Goal: Task Accomplishment & Management: Use online tool/utility

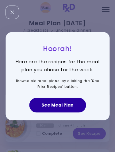
click at [58, 104] on button "See Meal Plan" at bounding box center [57, 105] width 57 height 15
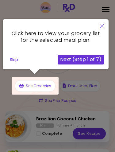
click at [103, 26] on icon "Close" at bounding box center [102, 26] width 4 height 4
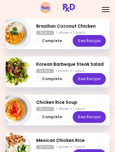
scroll to position [91, 0]
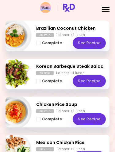
click at [42, 45] on span "Complete" at bounding box center [52, 43] width 20 height 4
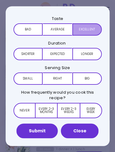
click at [89, 28] on button "Excellent" at bounding box center [87, 29] width 29 height 12
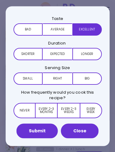
click at [86, 51] on button "Longer" at bounding box center [87, 54] width 29 height 12
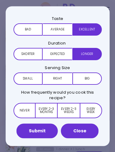
click at [66, 75] on button "Right" at bounding box center [57, 79] width 29 height 12
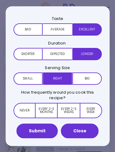
click at [66, 75] on button "Right" at bounding box center [57, 79] width 29 height 12
click at [68, 113] on button "Every 2-3 weeks" at bounding box center [69, 110] width 22 height 15
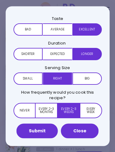
click at [42, 128] on button "Submit" at bounding box center [37, 131] width 41 height 15
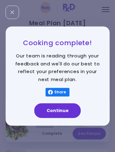
click at [70, 109] on button "Continue" at bounding box center [57, 110] width 47 height 15
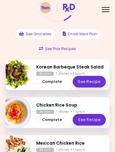
scroll to position [53, 0]
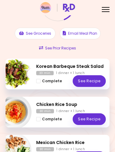
click at [40, 80] on span "Complete - Korean Barbeque Steak Salad" at bounding box center [38, 81] width 4 height 4
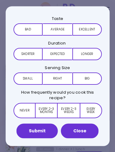
click at [92, 26] on button "Excellent" at bounding box center [87, 29] width 29 height 12
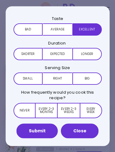
click at [61, 51] on button "Expected" at bounding box center [57, 54] width 29 height 12
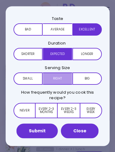
click at [63, 76] on button "Right" at bounding box center [57, 79] width 29 height 12
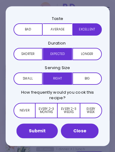
click at [93, 110] on button "Every week" at bounding box center [91, 110] width 22 height 15
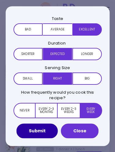
click at [47, 129] on button "Submit" at bounding box center [37, 131] width 41 height 15
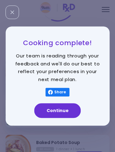
click at [73, 110] on button "Continue" at bounding box center [57, 110] width 47 height 15
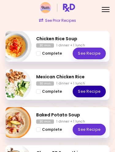
scroll to position [80, 0]
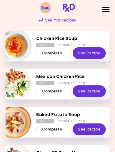
click at [41, 53] on button "Complete" at bounding box center [49, 53] width 26 height 7
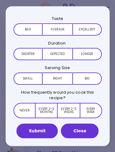
click at [89, 28] on button "Excellent" at bounding box center [87, 29] width 29 height 12
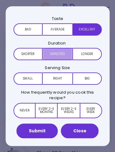
click at [65, 53] on button "Expected" at bounding box center [57, 54] width 29 height 12
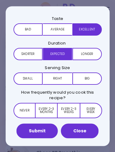
click at [66, 79] on button "Right" at bounding box center [57, 79] width 29 height 12
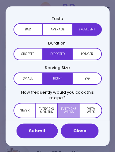
click at [75, 110] on button "Every 2-3 weeks" at bounding box center [69, 110] width 22 height 15
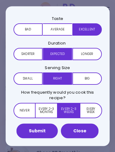
click at [48, 129] on button "Submit" at bounding box center [37, 131] width 41 height 15
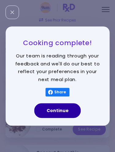
click at [72, 107] on button "Continue" at bounding box center [57, 110] width 47 height 15
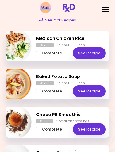
click at [42, 127] on span "Complete" at bounding box center [52, 129] width 20 height 4
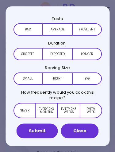
click at [91, 26] on button "Excellent" at bounding box center [87, 29] width 29 height 12
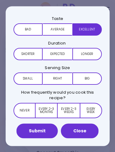
click at [66, 54] on button "Expected" at bounding box center [57, 54] width 29 height 12
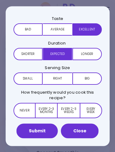
click at [58, 74] on button "Right" at bounding box center [57, 79] width 29 height 12
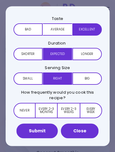
click at [93, 112] on button "Every week" at bounding box center [91, 110] width 22 height 15
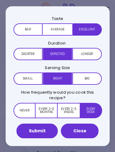
click at [49, 131] on button "Submit" at bounding box center [37, 131] width 41 height 15
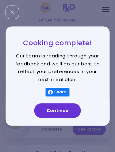
click at [68, 112] on button "Continue" at bounding box center [57, 110] width 47 height 15
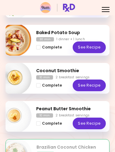
scroll to position [125, 0]
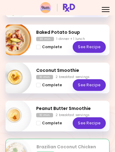
click at [39, 85] on span "Complete - Coconut Smoothie" at bounding box center [38, 85] width 4 height 4
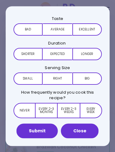
click at [91, 30] on button "Excellent" at bounding box center [87, 29] width 29 height 12
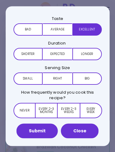
click at [91, 55] on button "Longer" at bounding box center [87, 54] width 29 height 12
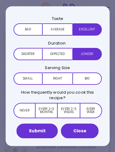
click at [63, 52] on button "Expected" at bounding box center [57, 54] width 29 height 12
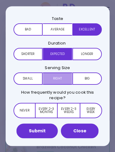
click at [65, 78] on button "Right" at bounding box center [57, 79] width 29 height 12
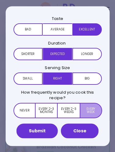
click at [89, 107] on button "Every week" at bounding box center [91, 110] width 22 height 15
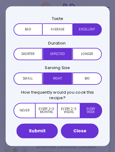
click at [42, 130] on button "Submit" at bounding box center [37, 131] width 41 height 15
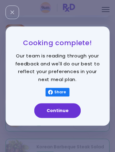
click at [69, 113] on button "Continue" at bounding box center [57, 110] width 47 height 15
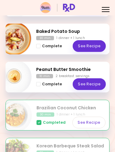
scroll to position [125, 0]
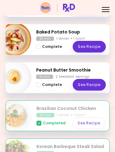
click at [40, 84] on span "Complete - Peanut Butter Smoothie" at bounding box center [38, 85] width 4 height 4
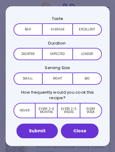
click at [61, 31] on button "Average" at bounding box center [57, 29] width 29 height 12
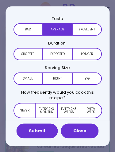
click at [91, 30] on button "Excellent" at bounding box center [87, 29] width 29 height 12
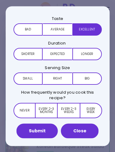
click at [64, 55] on button "Expected" at bounding box center [57, 54] width 29 height 12
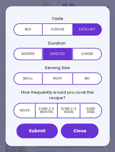
click at [64, 77] on button "Right" at bounding box center [57, 79] width 29 height 12
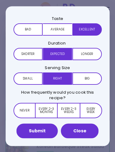
click at [96, 110] on button "Every week" at bounding box center [91, 110] width 22 height 15
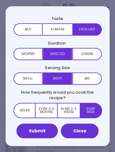
click at [46, 131] on button "Submit" at bounding box center [37, 131] width 41 height 15
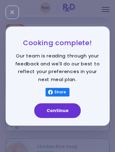
click at [71, 109] on button "Continue" at bounding box center [57, 110] width 47 height 15
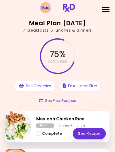
scroll to position [0, 0]
click at [105, 8] on div "Menu" at bounding box center [106, 9] width 12 height 12
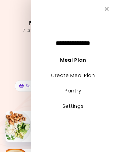
click at [91, 76] on link "Create Meal Plan" at bounding box center [73, 75] width 44 height 7
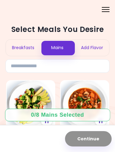
click at [31, 47] on div "Breakfasts" at bounding box center [23, 48] width 34 height 16
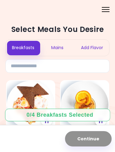
click at [58, 46] on div "Mains" at bounding box center [57, 48] width 34 height 16
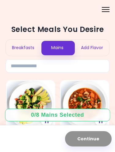
click at [99, 47] on div "Add Flavor" at bounding box center [92, 48] width 34 height 16
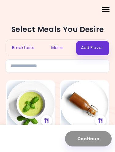
click at [60, 47] on div "Mains" at bounding box center [57, 48] width 34 height 16
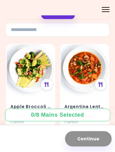
scroll to position [26, 0]
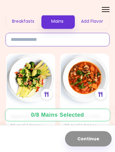
click at [83, 39] on input at bounding box center [58, 40] width 104 height 14
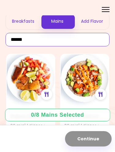
type input "******"
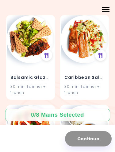
scroll to position [155, 0]
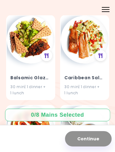
click at [41, 76] on h4 "Balsamic Glazed Salmon" at bounding box center [30, 78] width 41 height 10
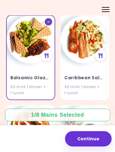
click at [47, 53] on icon at bounding box center [47, 55] width 4 height 5
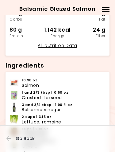
scroll to position [96, 0]
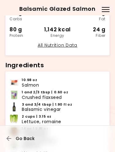
click at [13, 138] on button "Go Back" at bounding box center [24, 139] width 37 height 14
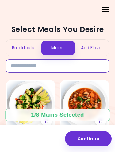
click at [76, 66] on input at bounding box center [58, 66] width 104 height 14
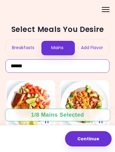
type input "******"
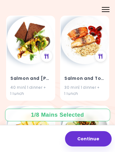
scroll to position [1775, 0]
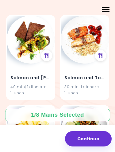
click at [96, 73] on h4 "Salmon and Tomatoes" at bounding box center [85, 78] width 41 height 10
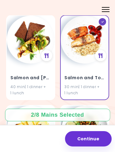
click at [105, 50] on div at bounding box center [100, 55] width 11 height 11
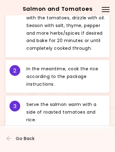
scroll to position [284, 0]
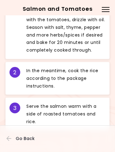
click at [28, 136] on span "Go Back" at bounding box center [25, 138] width 19 height 5
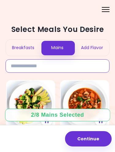
click at [87, 67] on input at bounding box center [58, 66] width 104 height 14
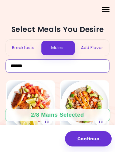
type input "******"
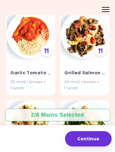
scroll to position [700, 0]
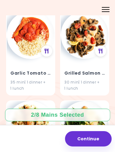
click at [88, 70] on h4 "Grilled Salmon & Mushrooms" at bounding box center [85, 74] width 41 height 10
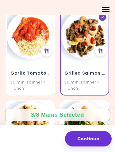
click at [100, 49] on icon at bounding box center [101, 51] width 4 height 5
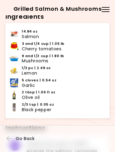
scroll to position [114, 0]
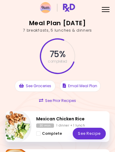
click at [105, 10] on div at bounding box center [106, 9] width 8 height 1
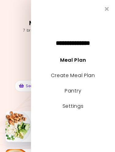
click at [90, 74] on link "Create Meal Plan" at bounding box center [73, 75] width 44 height 7
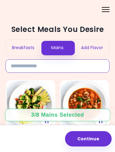
click at [83, 64] on input at bounding box center [58, 66] width 104 height 14
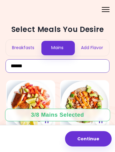
type input "******"
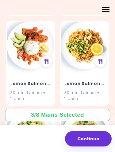
scroll to position [867, 0]
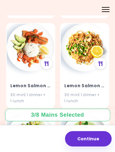
click at [36, 83] on h4 "Lemon Salmon & Rice" at bounding box center [30, 86] width 41 height 10
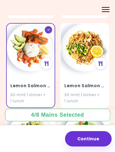
click at [46, 61] on icon at bounding box center [47, 63] width 4 height 5
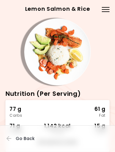
scroll to position [7, 0]
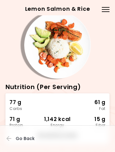
click at [27, 140] on span "Go Back" at bounding box center [25, 138] width 19 height 5
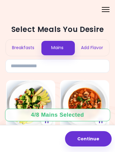
click at [25, 46] on div "Breakfasts" at bounding box center [23, 48] width 34 height 16
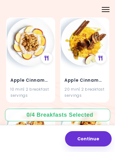
scroll to position [153, 0]
